Goal: Task Accomplishment & Management: Use online tool/utility

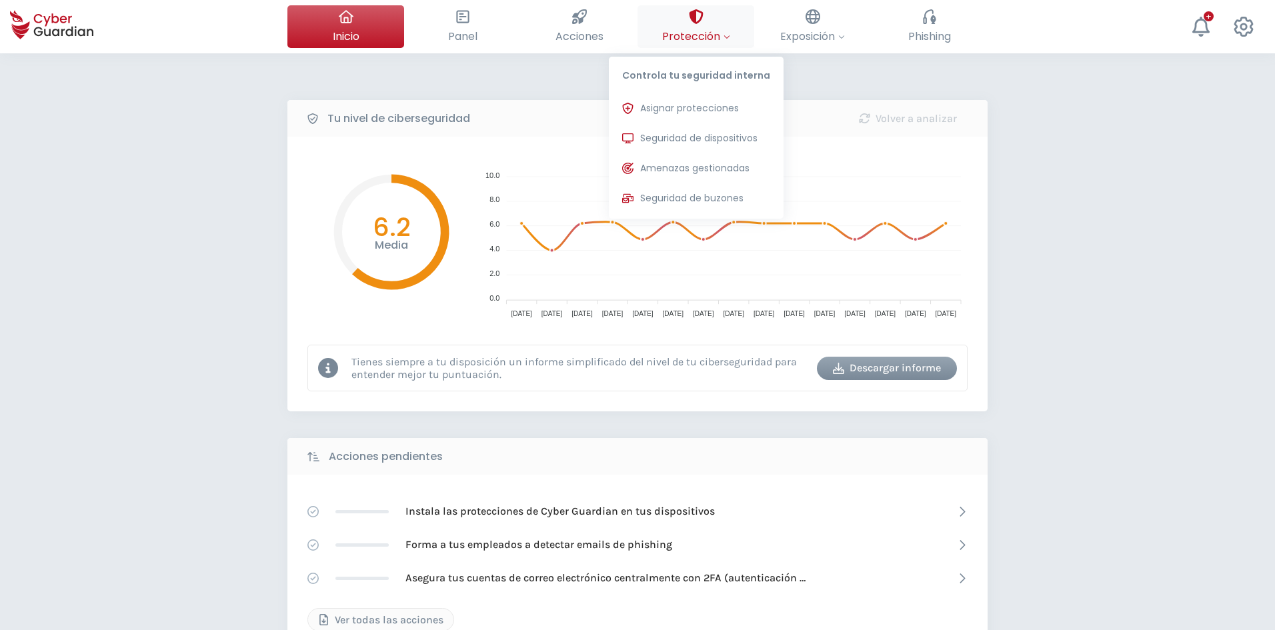
click at [691, 20] on icon at bounding box center [696, 16] width 15 height 15
click at [686, 104] on span "Asignar protecciones" at bounding box center [689, 108] width 99 height 14
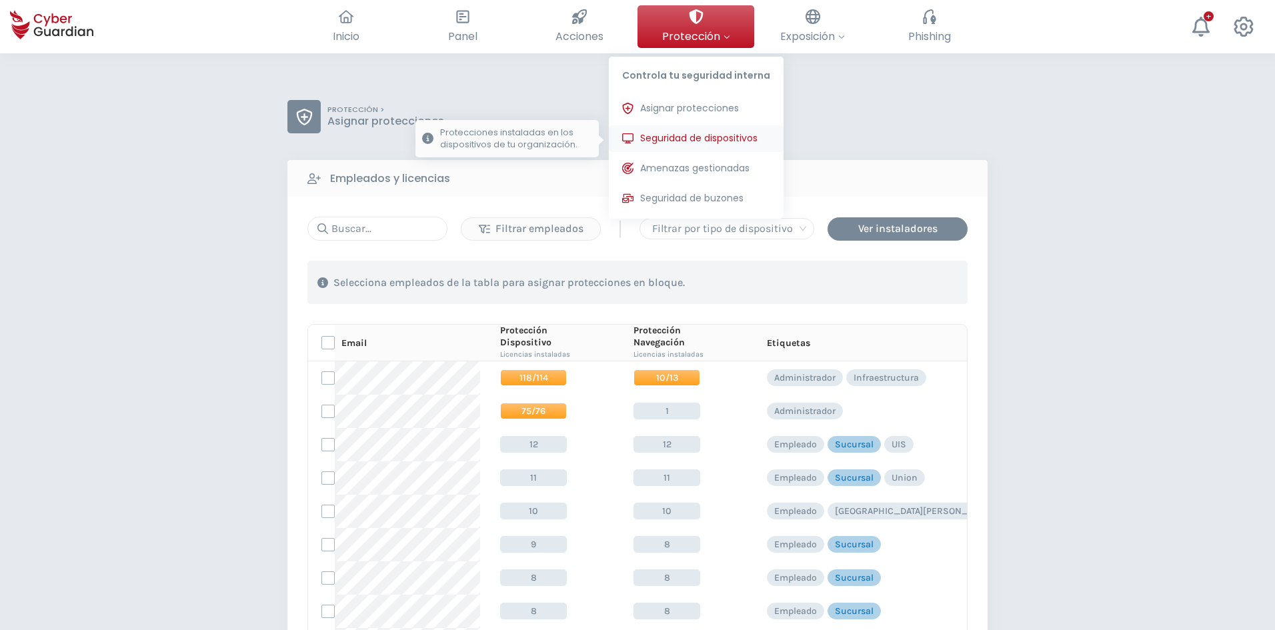
click at [675, 132] on span "Seguridad de dispositivos" at bounding box center [698, 138] width 117 height 14
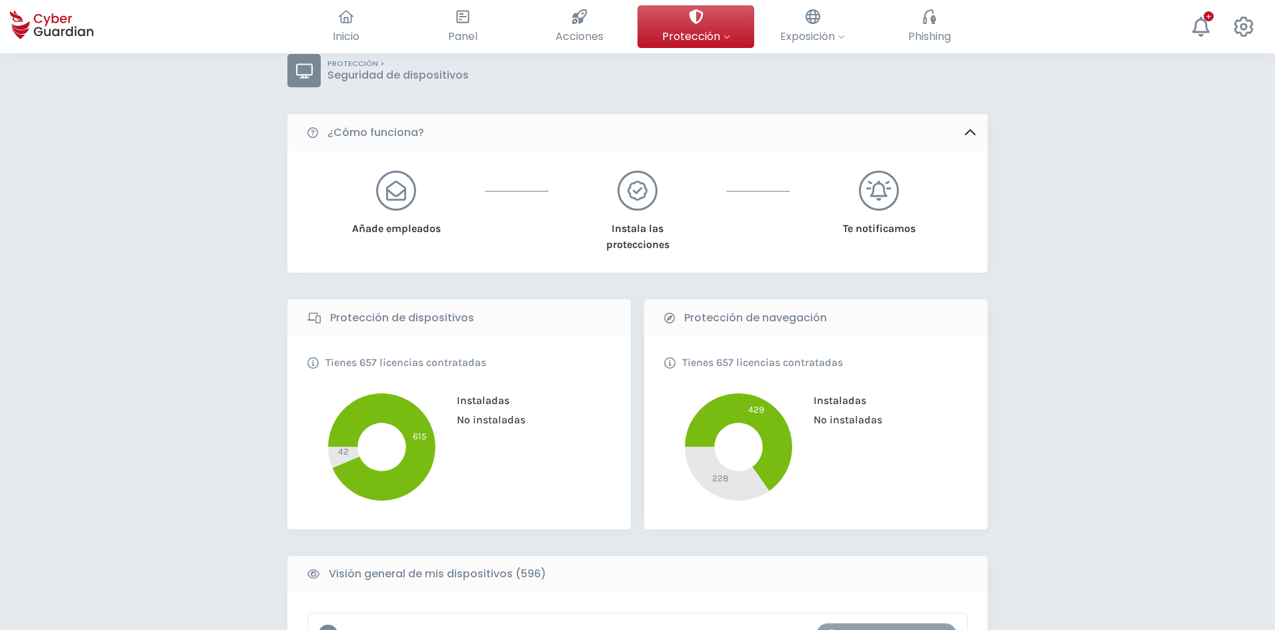
scroll to position [267, 0]
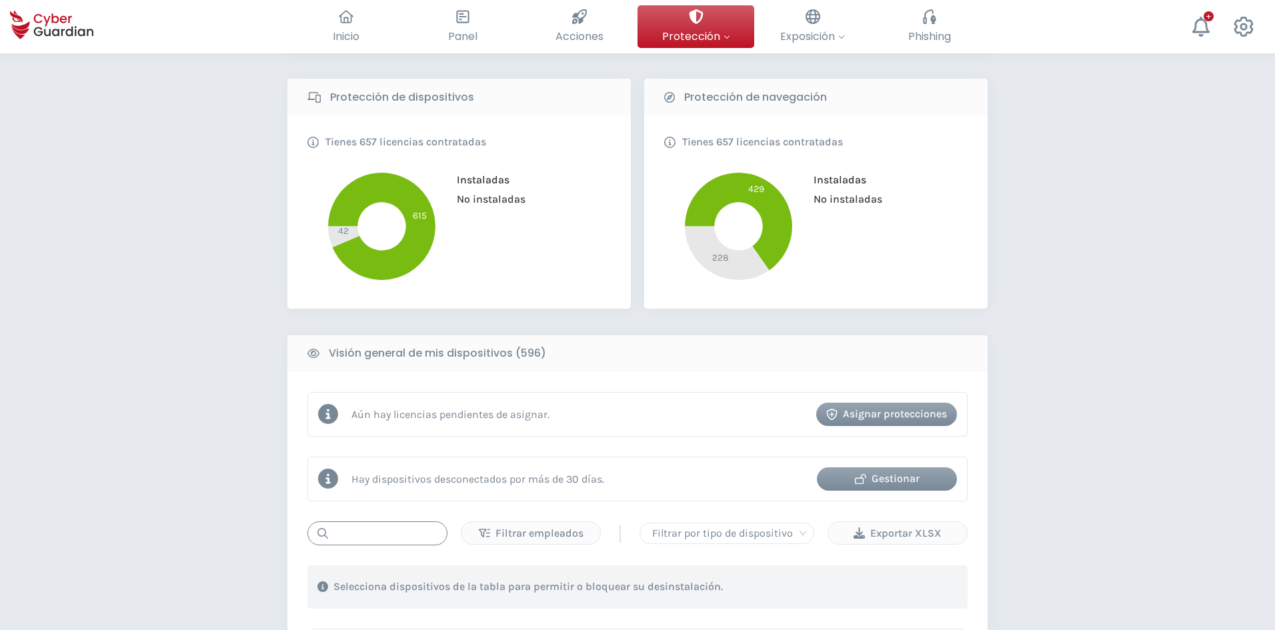
click at [387, 530] on input "text" at bounding box center [378, 534] width 140 height 24
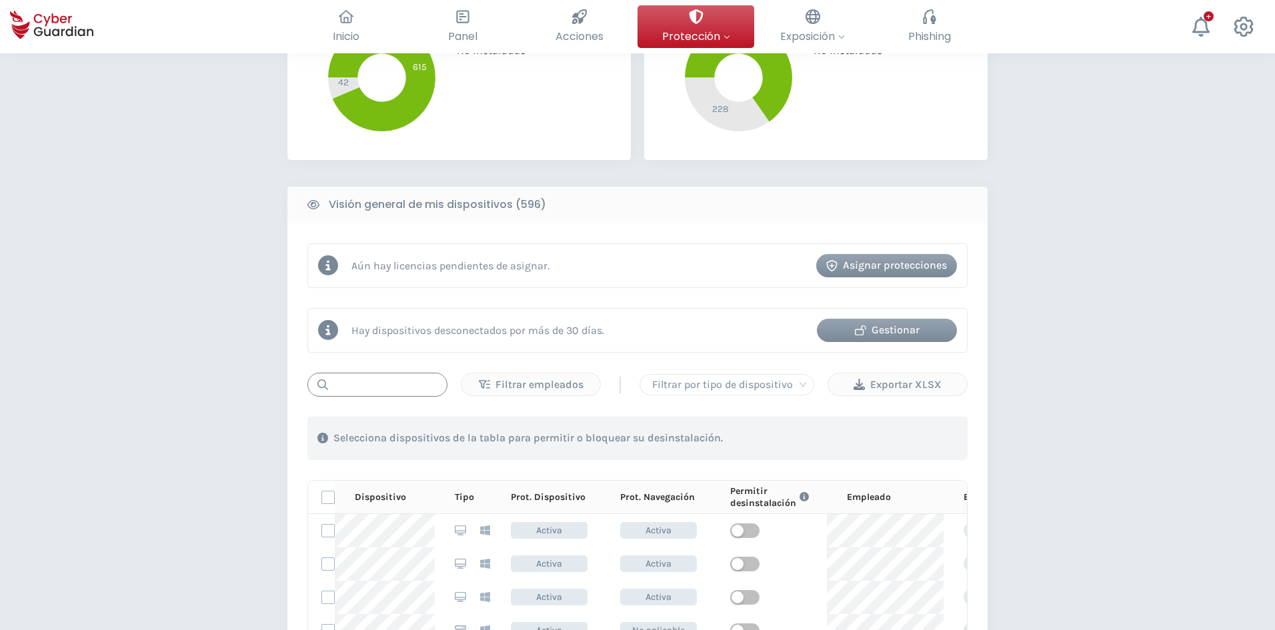
scroll to position [534, 0]
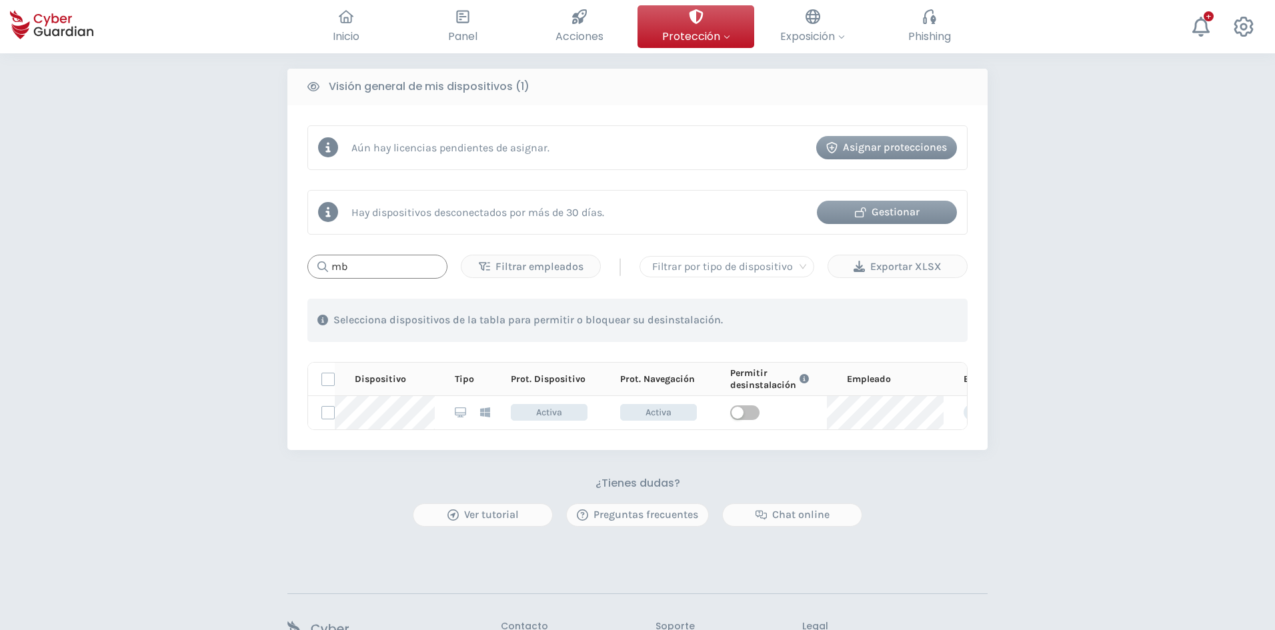
type input "m"
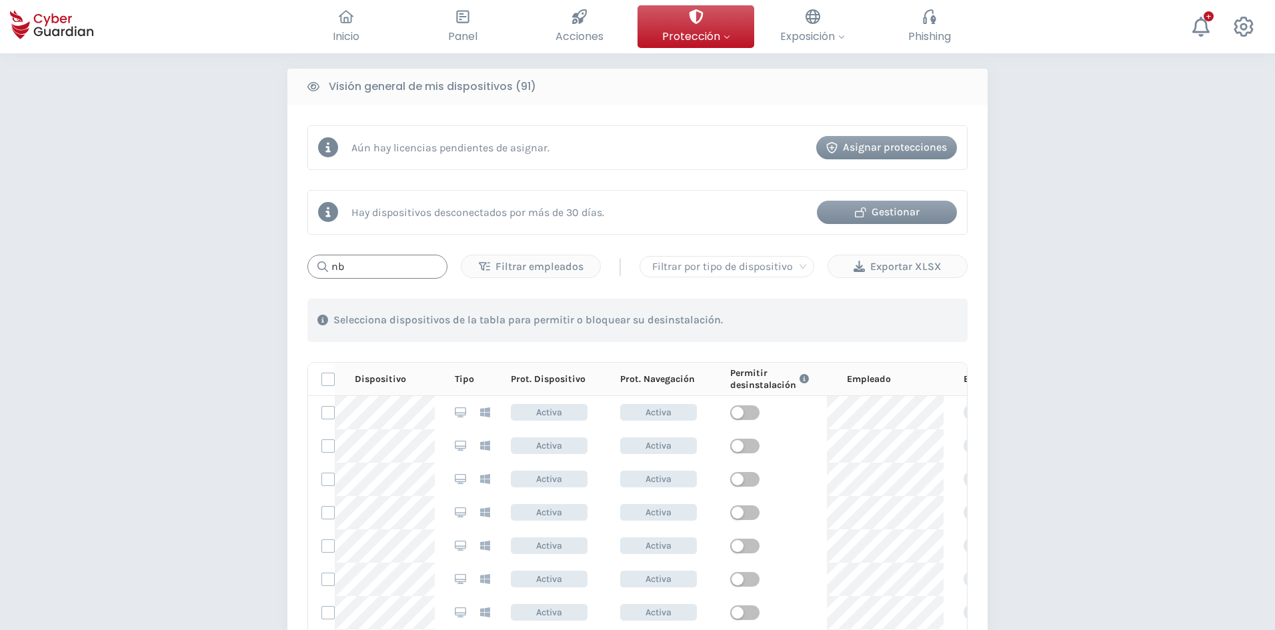
type input "nb"
